Goal: Check status: Check status

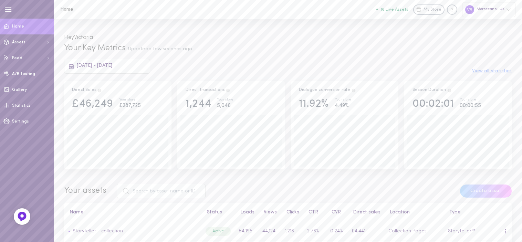
click at [112, 64] on span "[DATE] - [DATE]" at bounding box center [94, 65] width 35 height 5
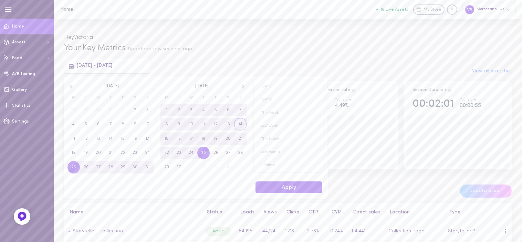
click at [241, 125] on span "14" at bounding box center [240, 124] width 4 height 12
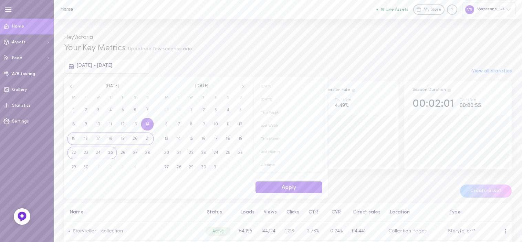
click at [109, 152] on span "25" at bounding box center [110, 153] width 5 height 12
click at [277, 189] on button "Apply" at bounding box center [288, 187] width 67 height 12
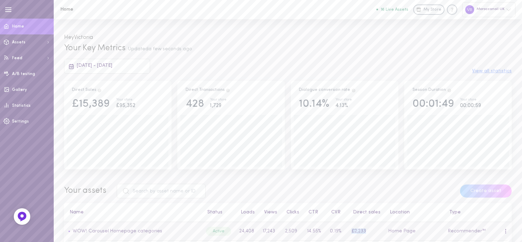
drag, startPoint x: 351, startPoint y: 233, endPoint x: 375, endPoint y: 233, distance: 24.4
click at [375, 233] on td "£2,233" at bounding box center [365, 231] width 37 height 19
copy td "£2,233"
click at [503, 11] on div "Moroccanoil UK" at bounding box center [488, 9] width 53 height 15
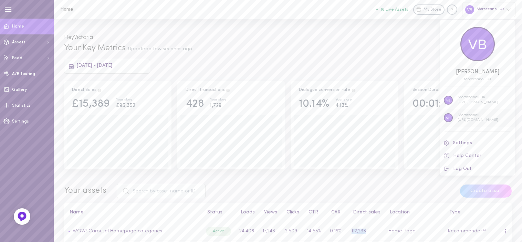
click at [472, 113] on p "Moroccanoil IL" at bounding box center [477, 115] width 41 height 5
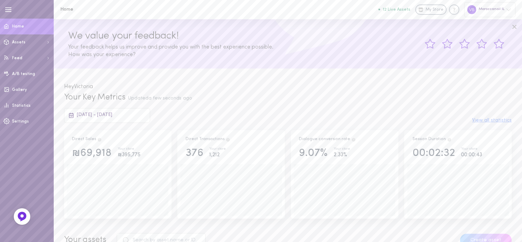
click at [112, 116] on span "[DATE] - [DATE]" at bounding box center [94, 114] width 35 height 5
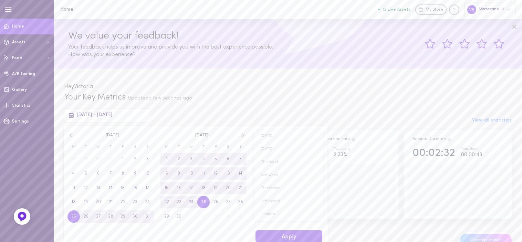
click at [244, 95] on div "Your Key Metrics Updated a few seconds ago" at bounding box center [287, 98] width 447 height 12
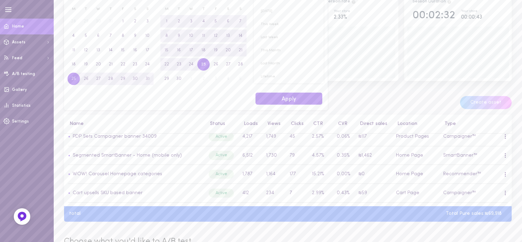
scroll to position [172, 0]
